Goal: Task Accomplishment & Management: Manage account settings

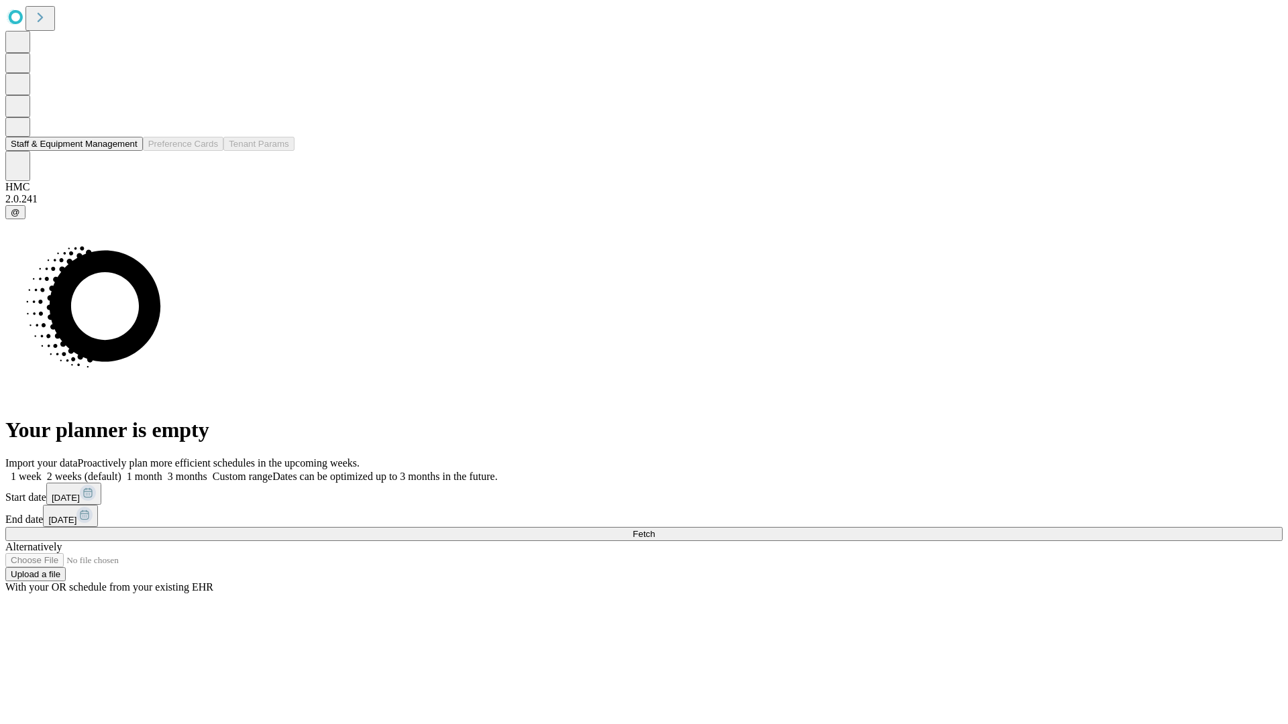
click at [125, 151] on button "Staff & Equipment Management" at bounding box center [74, 144] width 138 height 14
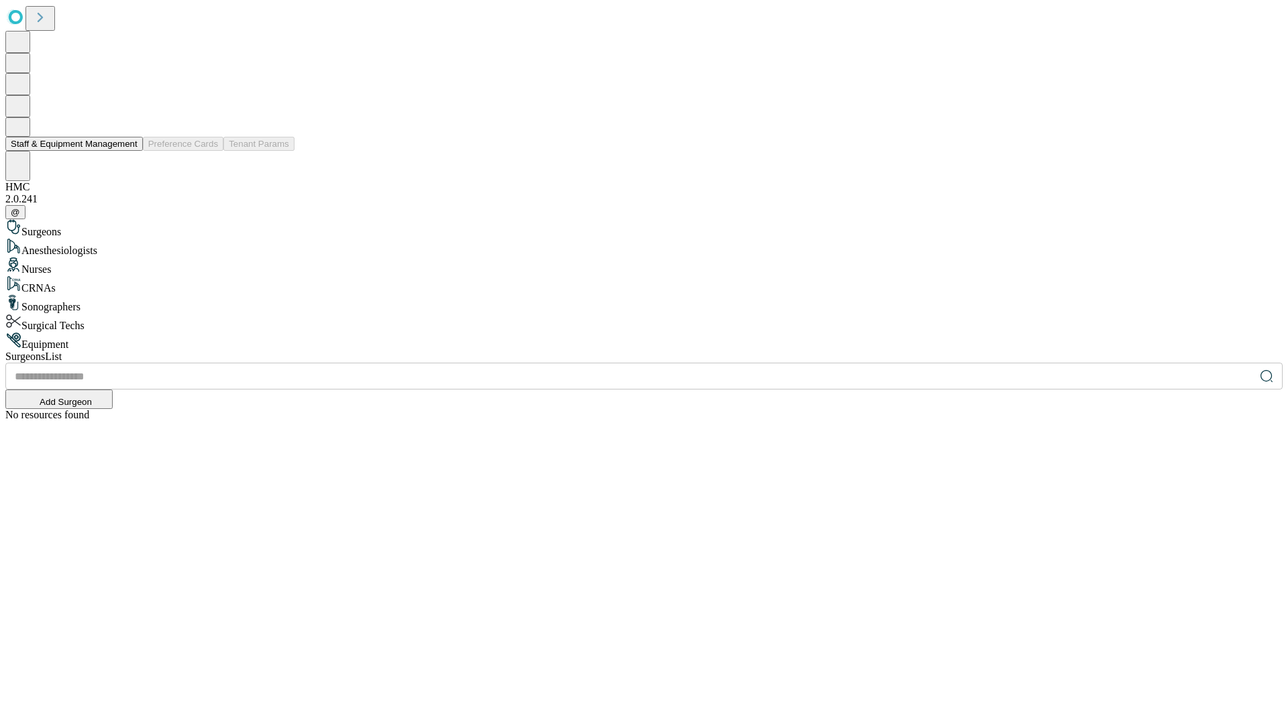
click at [128, 151] on button "Staff & Equipment Management" at bounding box center [74, 144] width 138 height 14
